Goal: Transaction & Acquisition: Book appointment/travel/reservation

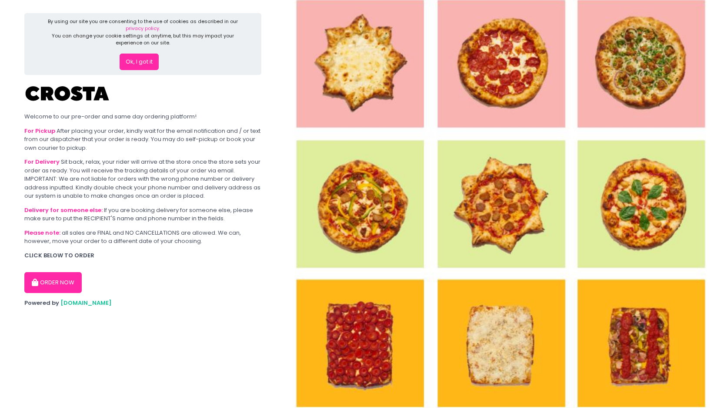
click at [145, 56] on button "Ok, I got it" at bounding box center [139, 62] width 39 height 17
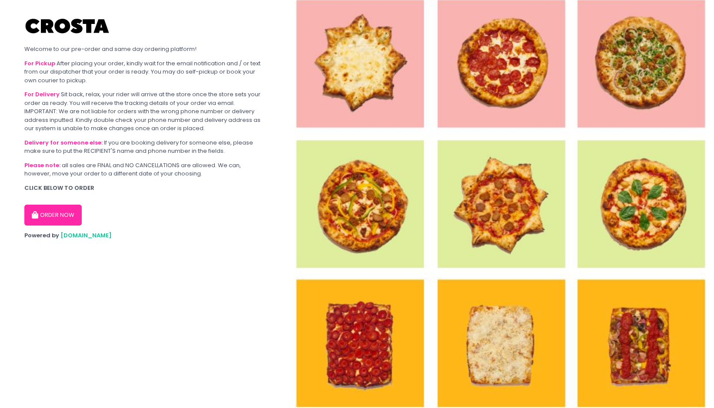
click at [66, 217] on button "ORDER NOW" at bounding box center [52, 214] width 57 height 21
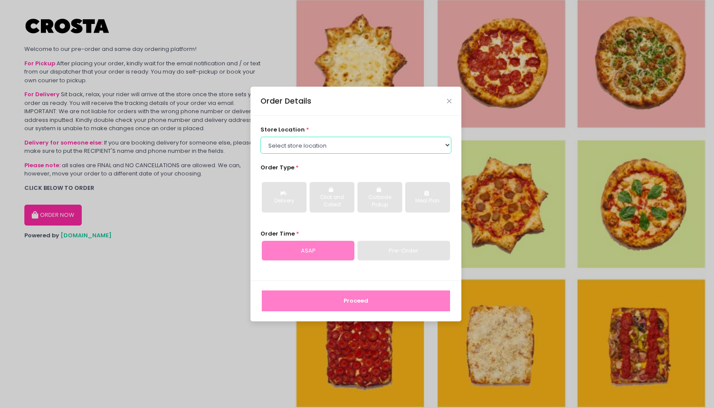
click at [305, 144] on select "Select store location Crosta Pizza - Salcedo Crosta Pizza - San Juan" at bounding box center [356, 145] width 191 height 17
select select "5fabb2e53664a8677beaeb89"
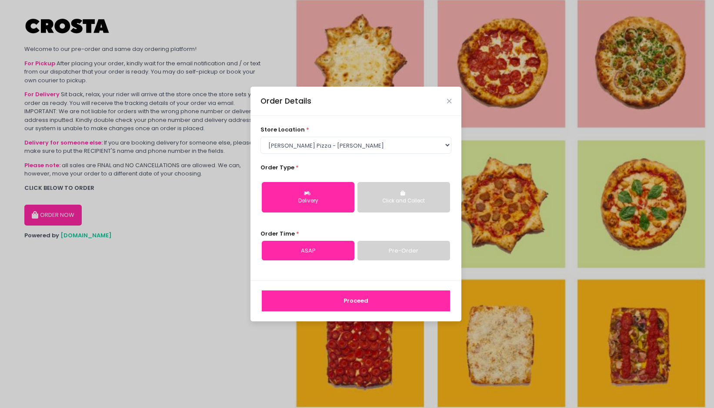
click at [420, 200] on div "Click and Collect" at bounding box center [404, 201] width 80 height 8
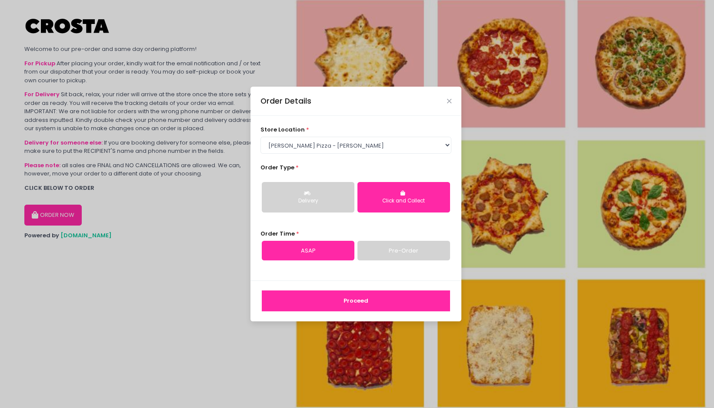
click at [371, 258] on link "Pre-Order" at bounding box center [404, 251] width 93 height 20
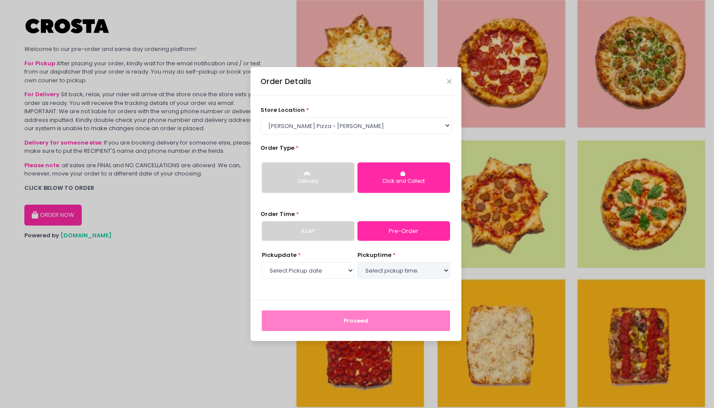
select select "2025-09-08"
click at [383, 272] on select "Select pickup time 02:00 PM - 02:30 PM 02:30 PM - 03:00 PM 03:00 PM - 03:30 PM …" at bounding box center [404, 270] width 93 height 17
select select "19:00"
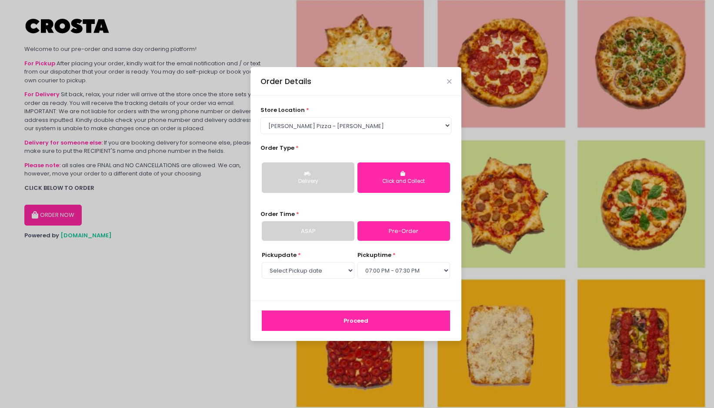
click at [360, 316] on button "Proceed" at bounding box center [356, 320] width 188 height 21
